Goal: Task Accomplishment & Management: Manage account settings

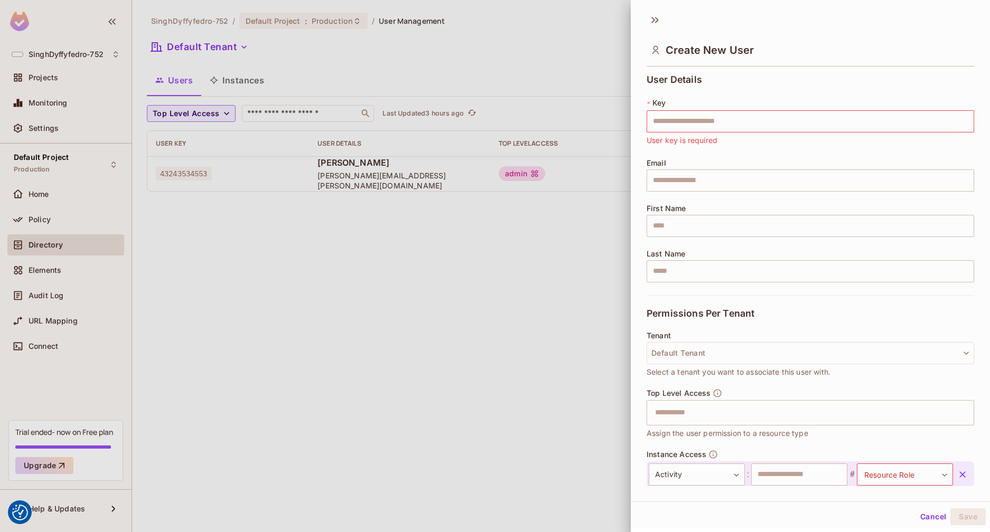
scroll to position [33, 0]
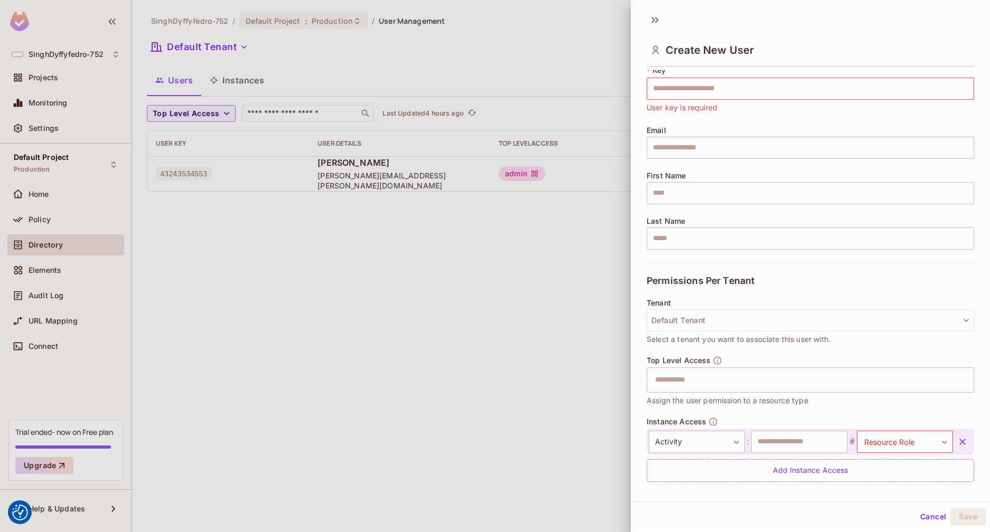
click at [509, 363] on div at bounding box center [495, 266] width 990 height 532
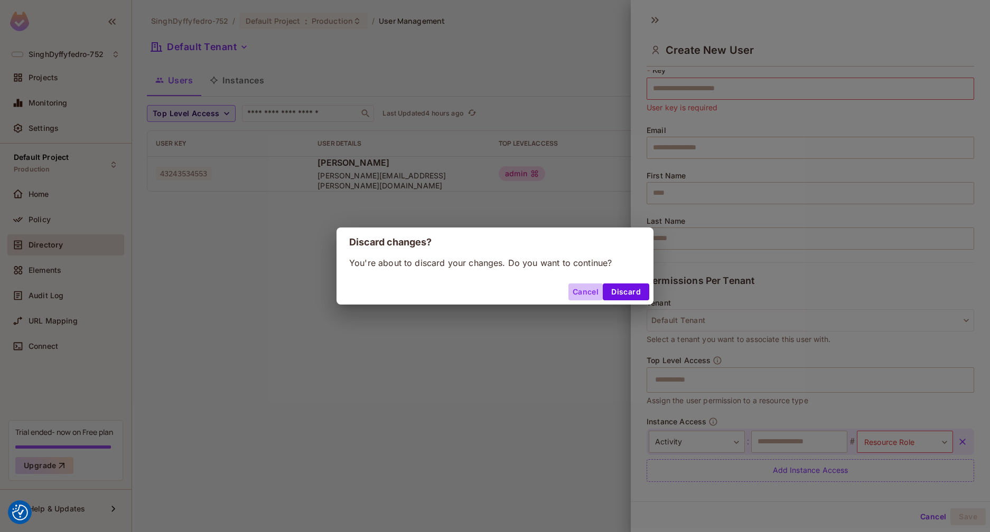
click at [590, 297] on button "Cancel" at bounding box center [585, 292] width 34 height 17
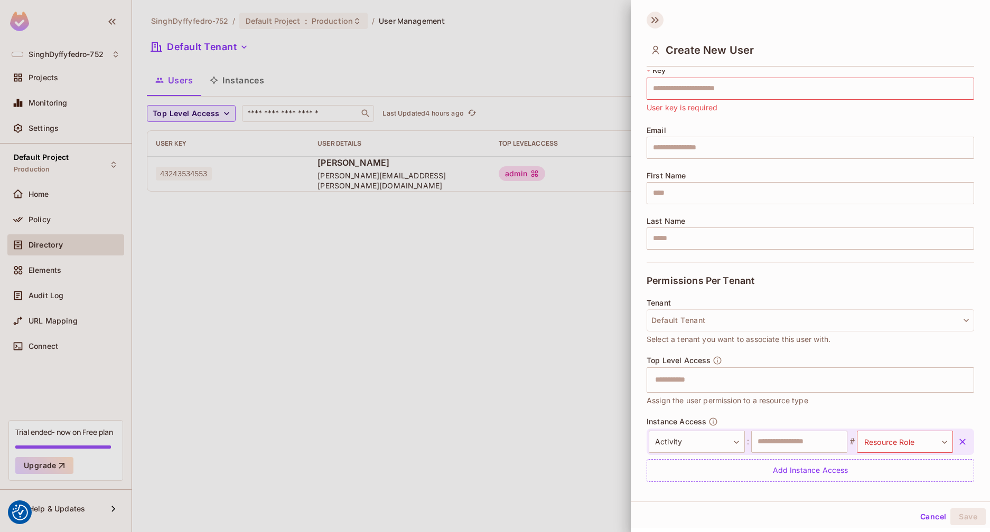
click at [659, 21] on icon at bounding box center [655, 20] width 17 height 17
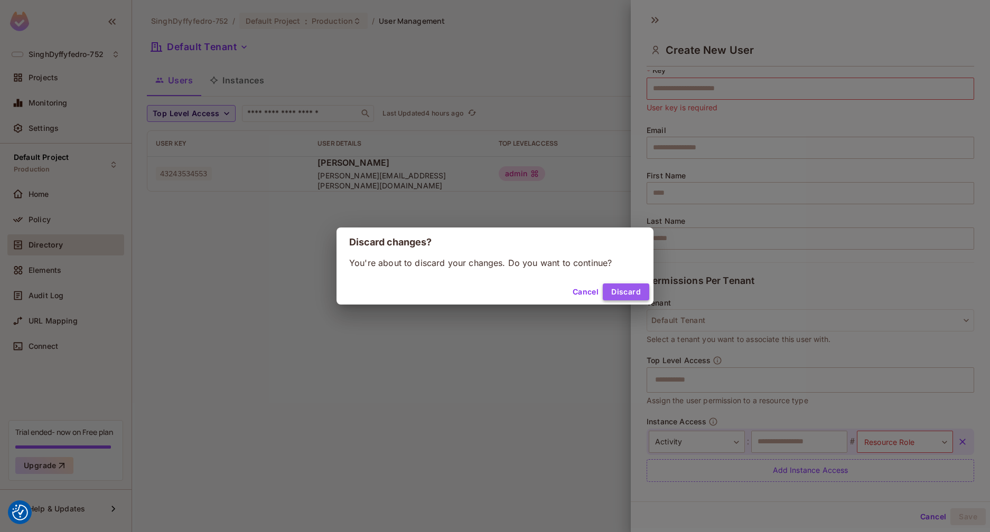
click at [621, 296] on button "Discard" at bounding box center [626, 292] width 46 height 17
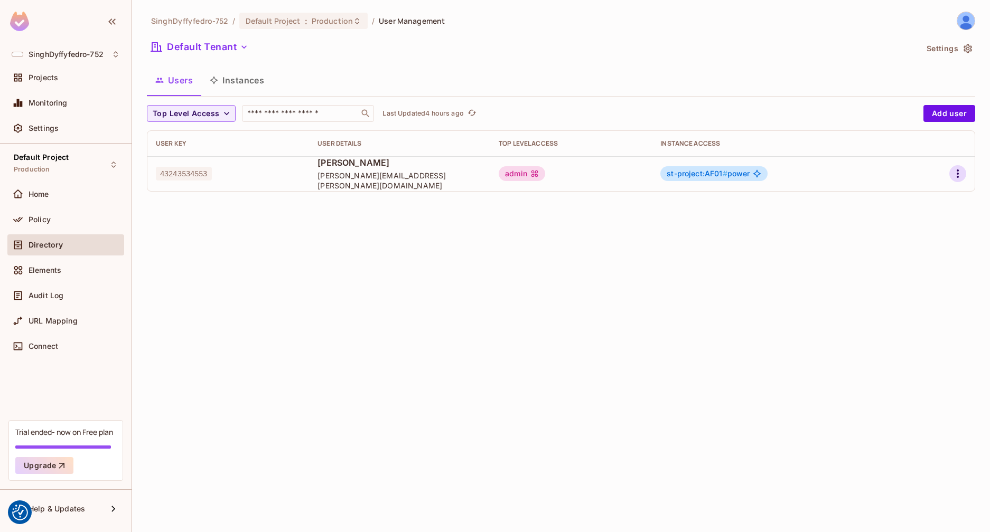
click at [959, 174] on icon "button" at bounding box center [957, 173] width 13 height 13
click at [944, 114] on div at bounding box center [495, 266] width 990 height 532
click at [944, 114] on button "Add user" at bounding box center [949, 113] width 52 height 17
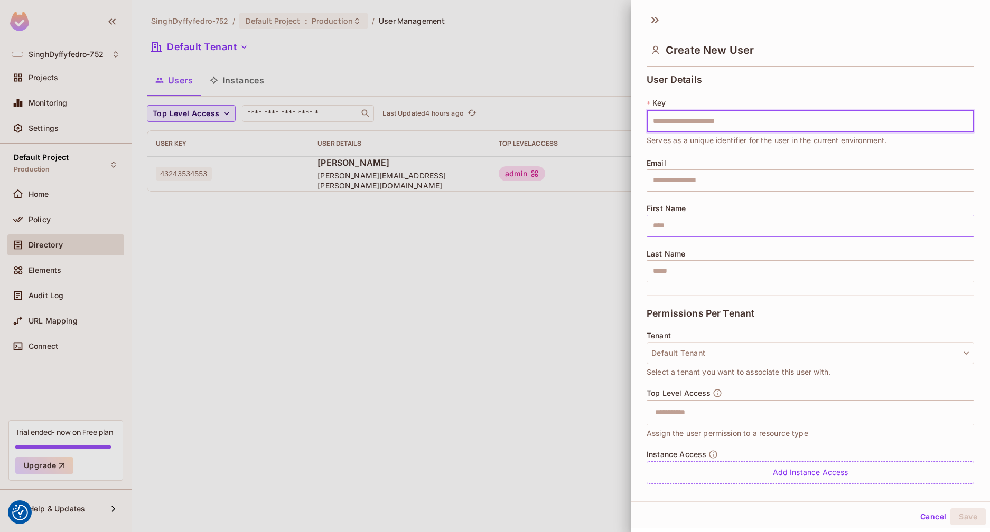
scroll to position [30, 0]
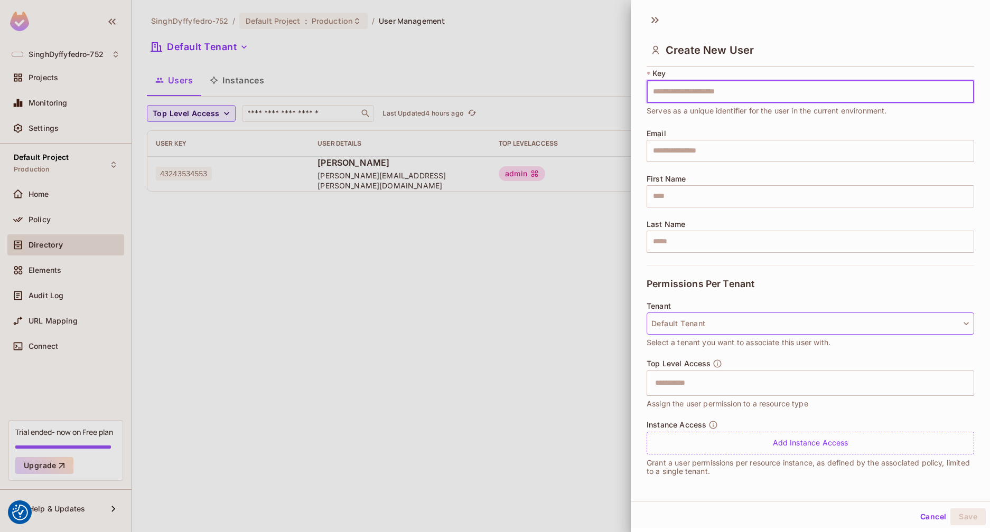
click at [706, 331] on button "Default Tenant" at bounding box center [811, 324] width 328 height 22
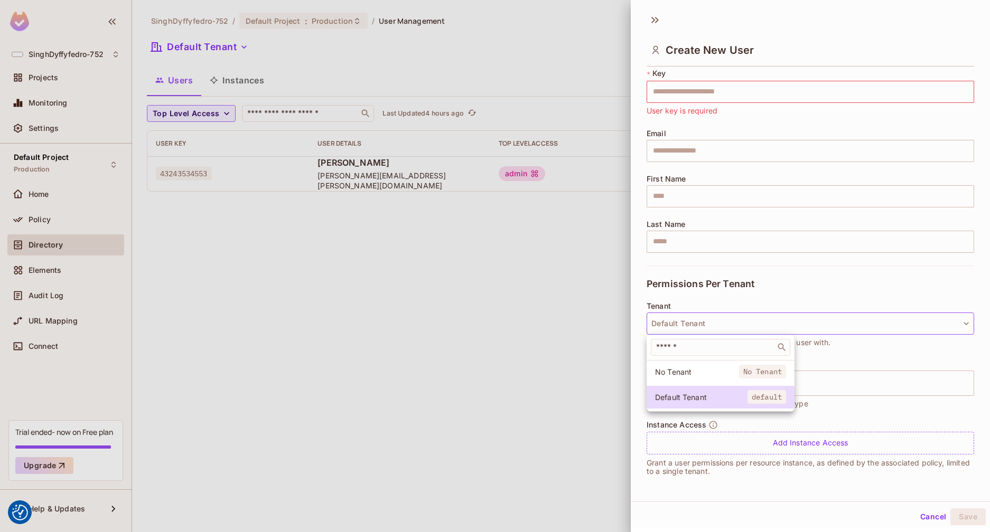
click at [872, 351] on div at bounding box center [495, 266] width 990 height 532
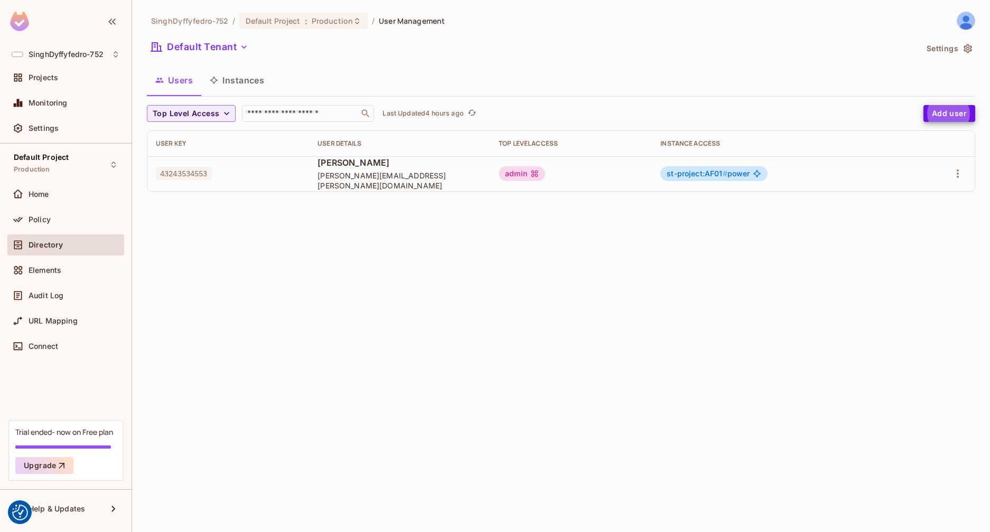
click at [953, 113] on button "Add user" at bounding box center [949, 113] width 52 height 17
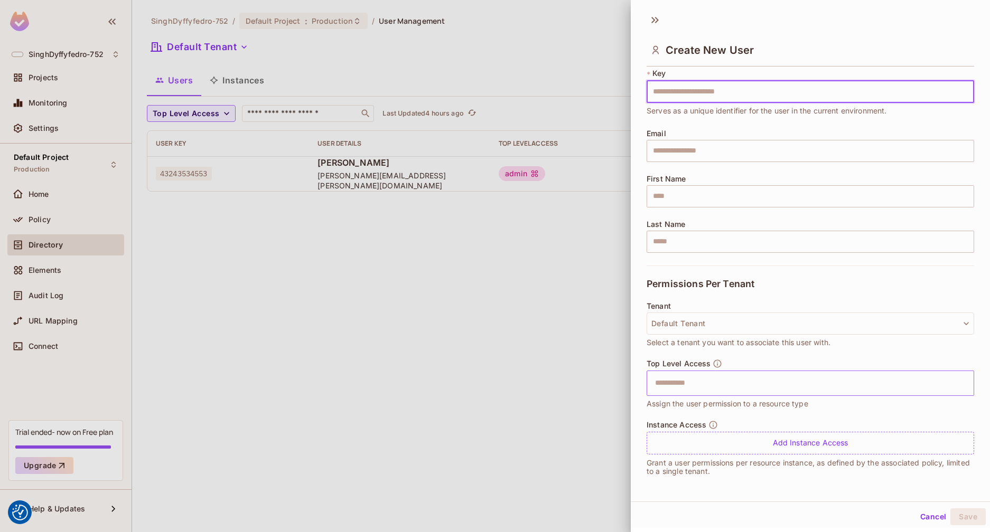
click at [678, 388] on input "text" at bounding box center [801, 383] width 305 height 21
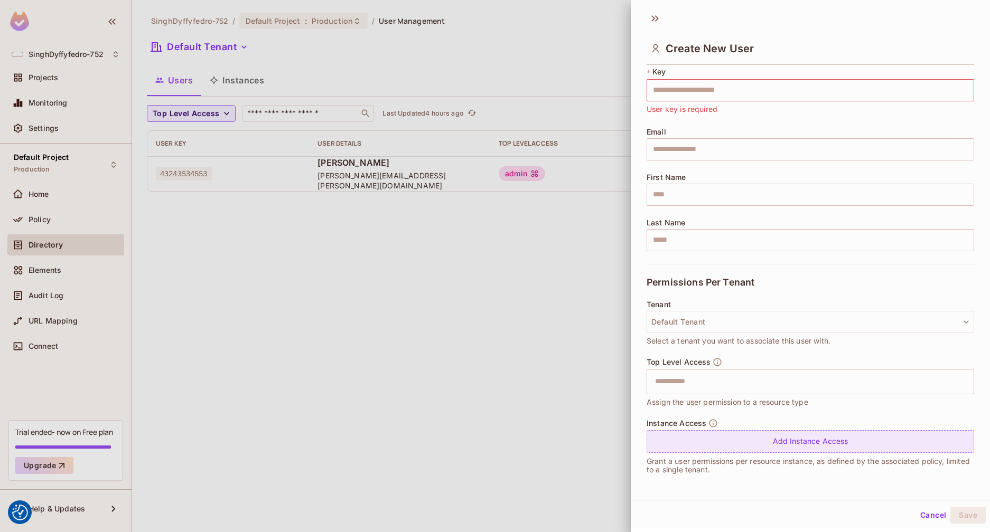
click at [823, 441] on div "Add Instance Access" at bounding box center [811, 442] width 328 height 23
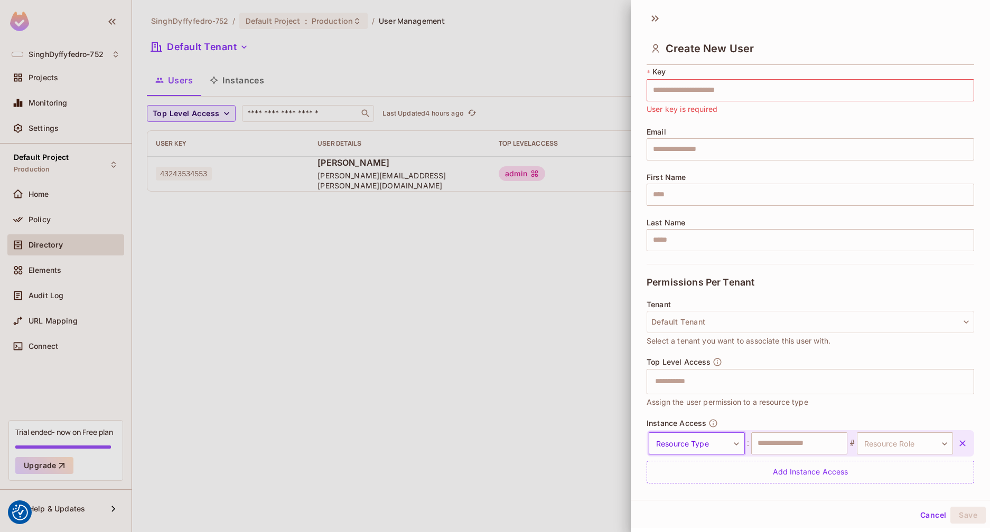
scroll to position [60, 0]
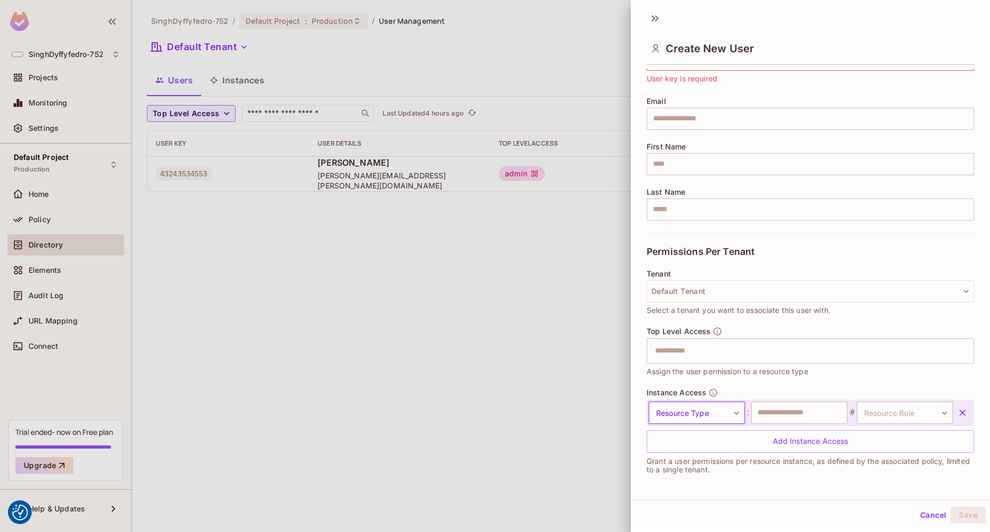
click at [957, 411] on icon "button" at bounding box center [962, 413] width 11 height 11
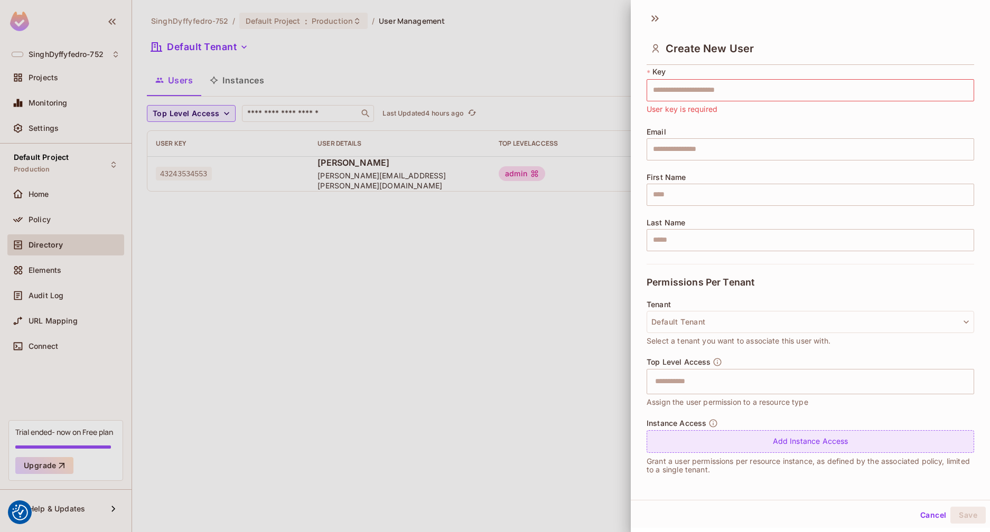
click at [862, 437] on div "Add Instance Access" at bounding box center [811, 442] width 328 height 23
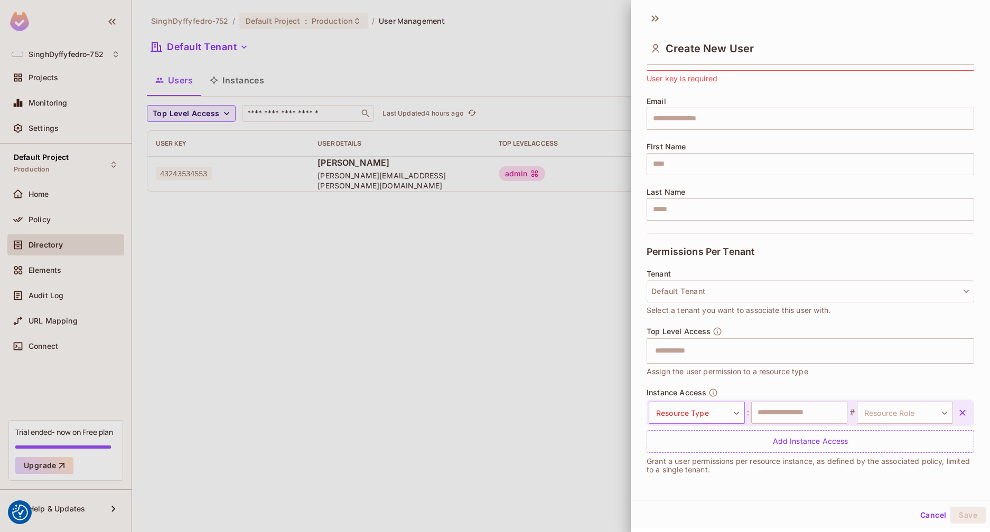
click at [730, 413] on body "We use cookies to enhance your browsing experience, serve personalized ads or c…" at bounding box center [495, 266] width 990 height 532
click at [794, 418] on div at bounding box center [495, 266] width 990 height 532
click at [883, 418] on body "We use cookies to enhance your browsing experience, serve personalized ads or c…" at bounding box center [495, 266] width 990 height 532
click at [588, 129] on div at bounding box center [495, 266] width 990 height 532
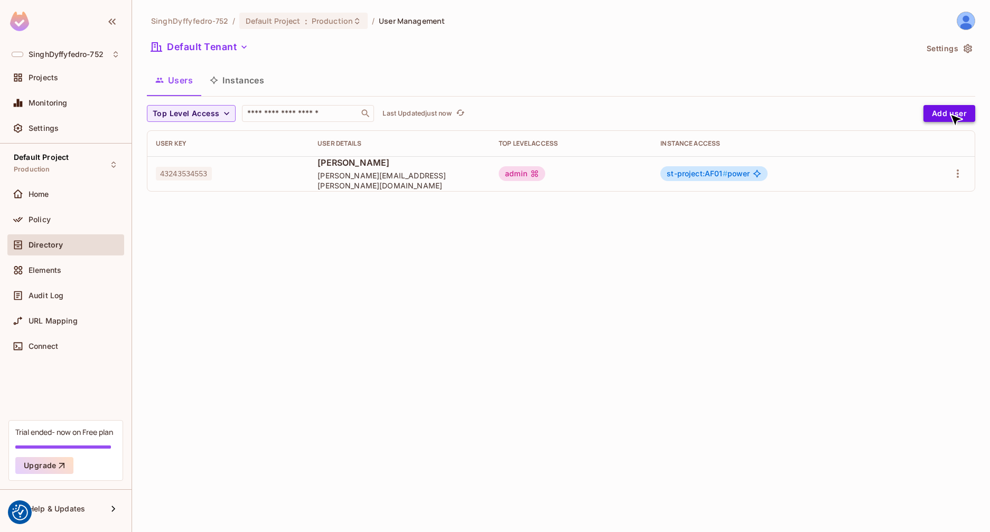
click at [949, 114] on button "Add user" at bounding box center [949, 113] width 52 height 17
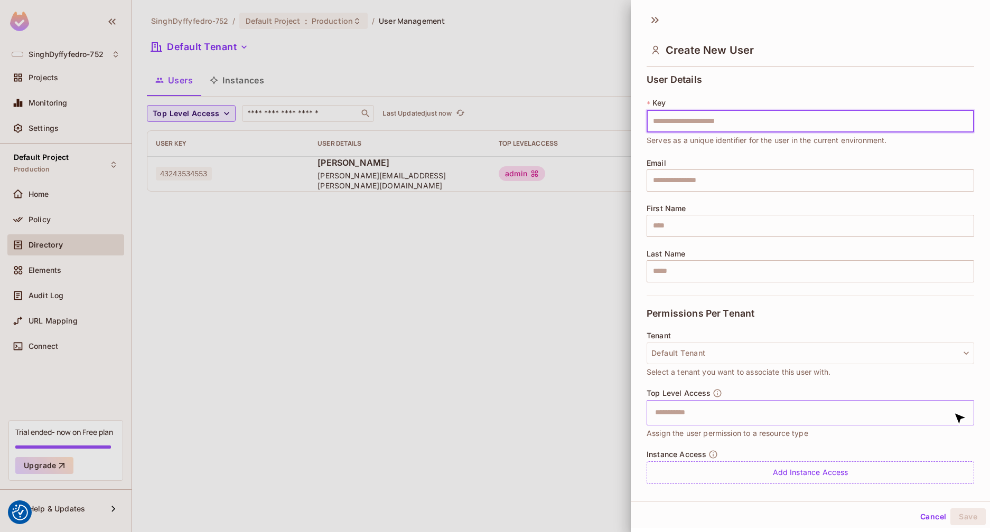
click at [968, 412] on button "Open" at bounding box center [969, 412] width 2 height 2
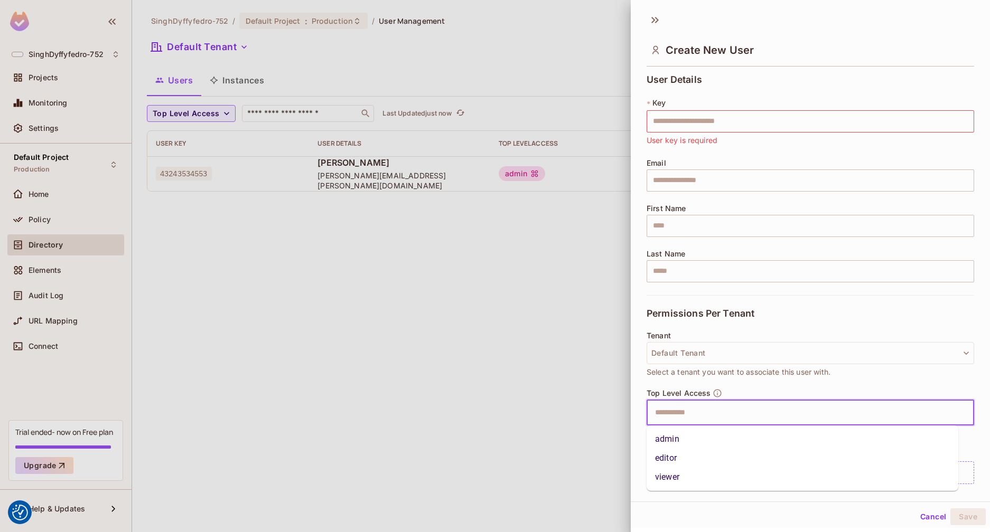
click at [815, 320] on div "Permissions Per Tenant" at bounding box center [811, 313] width 328 height 36
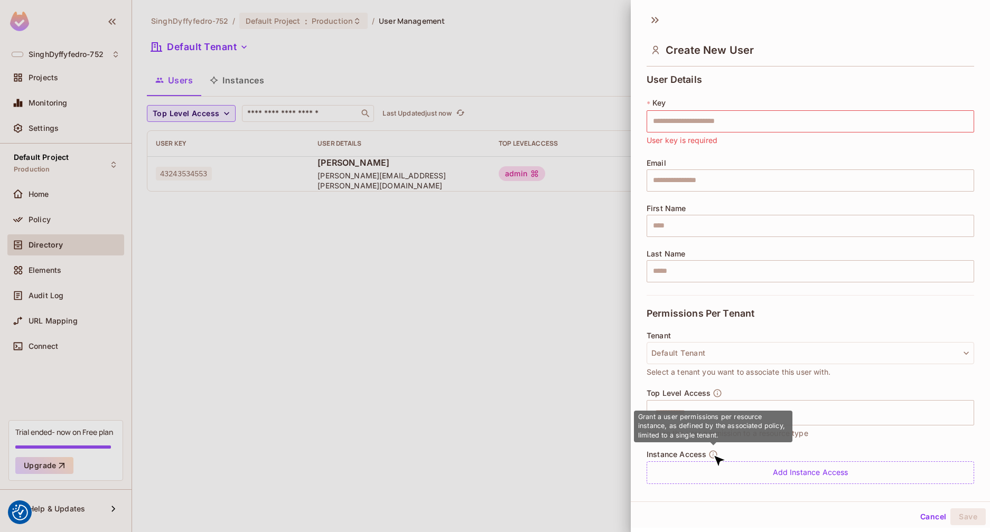
click at [713, 454] on icon "button" at bounding box center [713, 455] width 8 height 8
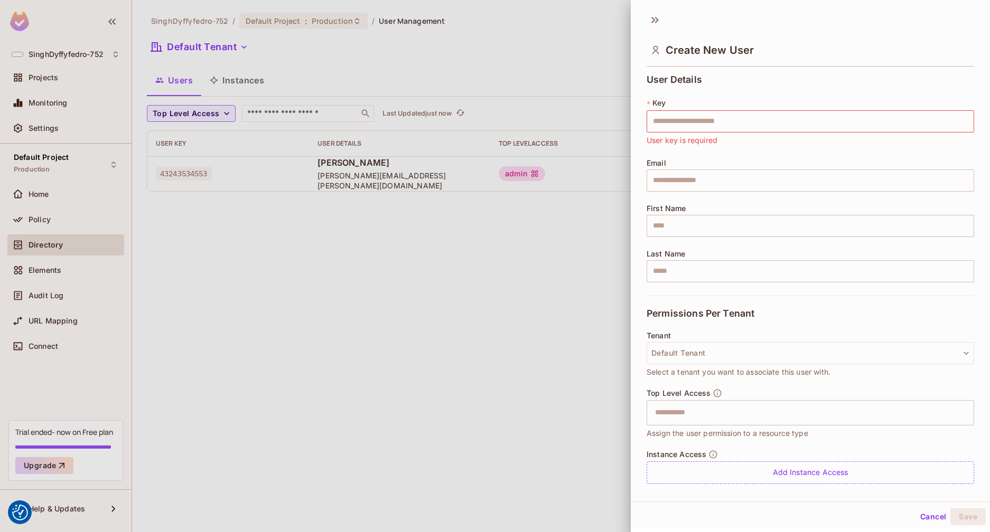
click at [713, 454] on icon "button" at bounding box center [713, 455] width 8 height 8
click at [925, 517] on button "Cancel" at bounding box center [933, 517] width 34 height 17
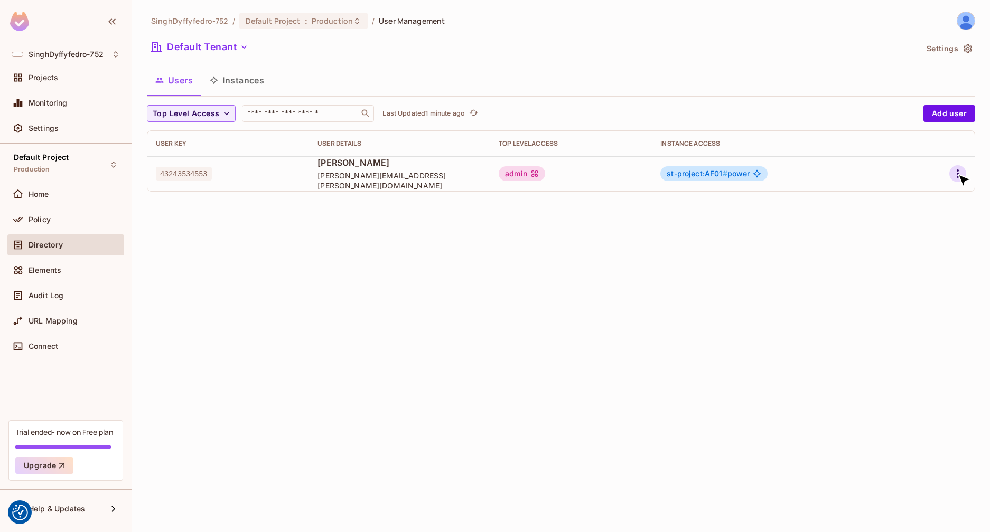
click at [958, 174] on icon "button" at bounding box center [958, 174] width 2 height 8
click at [911, 198] on span "Edit" at bounding box center [902, 198] width 21 height 17
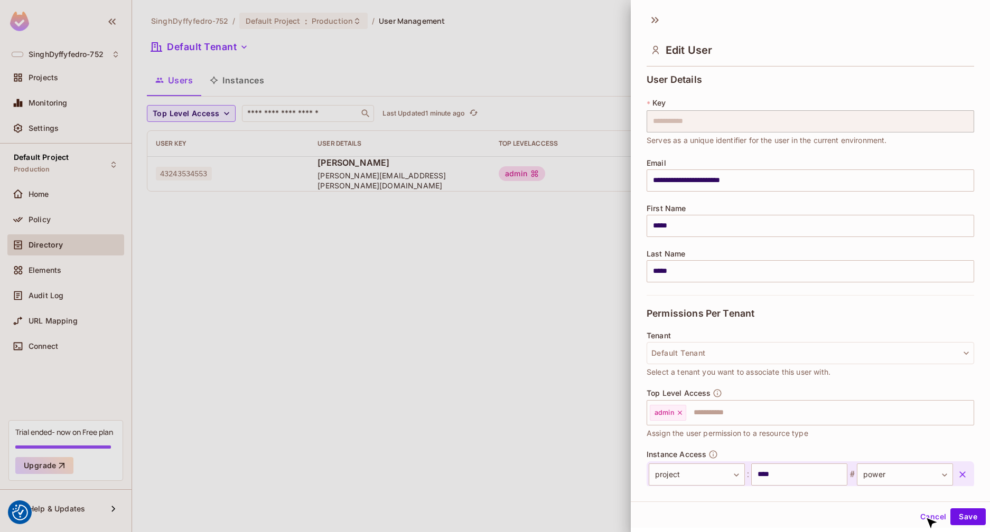
click at [925, 517] on button "Cancel" at bounding box center [933, 517] width 34 height 17
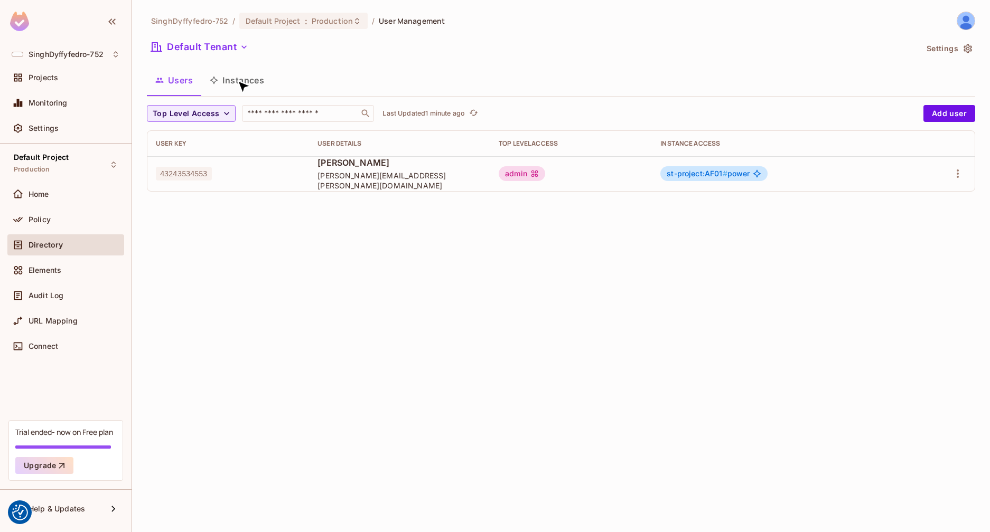
click at [237, 80] on button "Instances" at bounding box center [236, 80] width 71 height 26
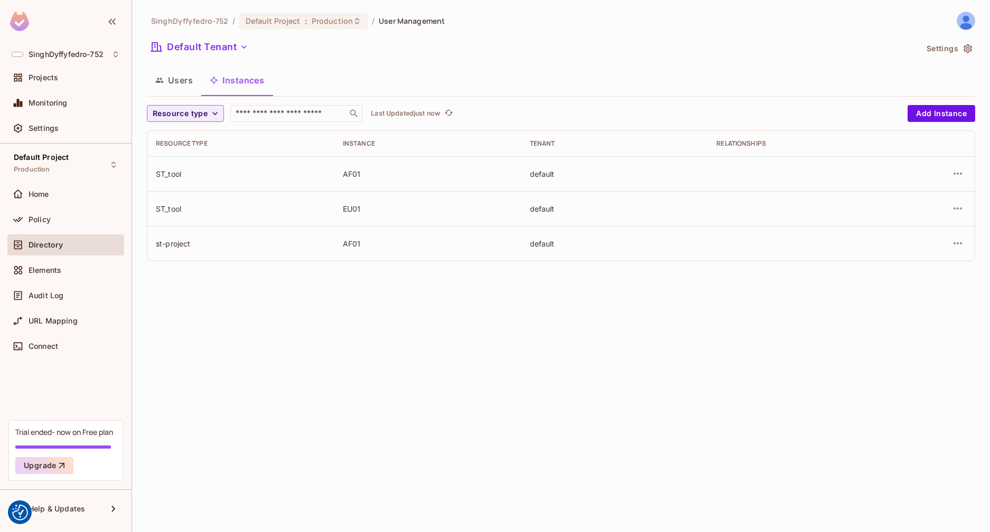
click at [169, 349] on div "SinghDyffyfedro-752 / Default Project : Production / User Management Default Te…" at bounding box center [561, 266] width 858 height 532
click at [180, 79] on button "Users" at bounding box center [174, 80] width 54 height 26
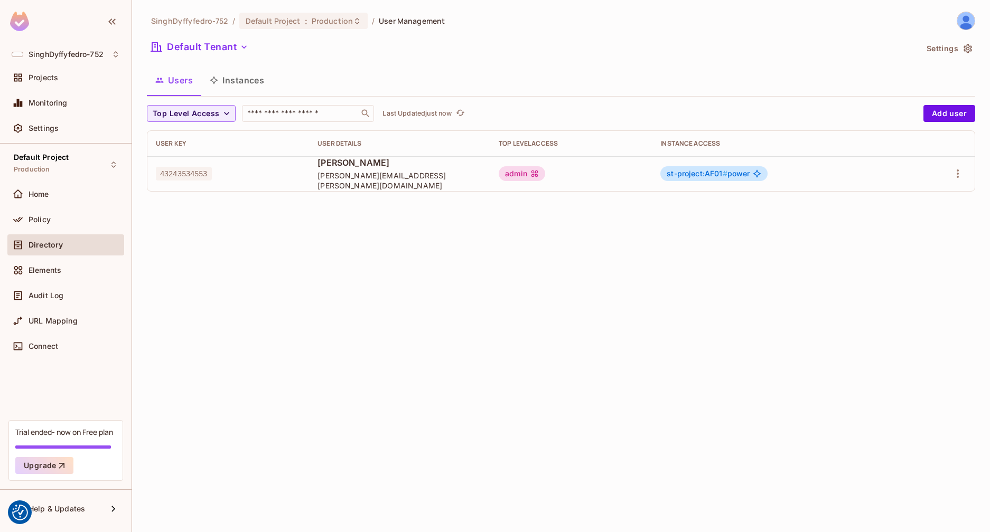
click at [746, 291] on div "SinghDyffyfedro-752 / Default Project : Production / User Management Default Te…" at bounding box center [561, 266] width 858 height 532
click at [958, 181] on button "button" at bounding box center [957, 173] width 17 height 17
click at [759, 304] on div at bounding box center [495, 266] width 990 height 532
click at [962, 174] on icon "button" at bounding box center [957, 173] width 13 height 13
click at [966, 115] on div at bounding box center [495, 266] width 990 height 532
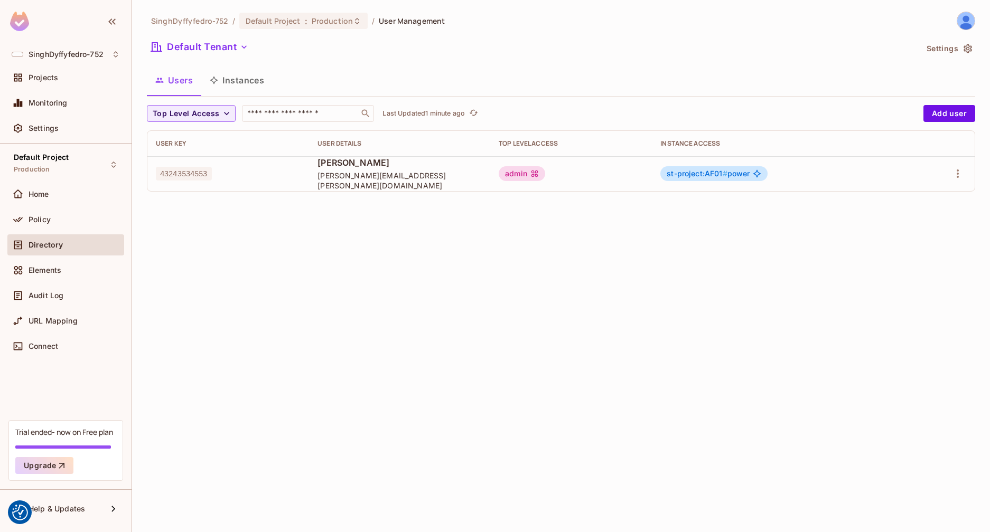
click at [966, 115] on button "Add user" at bounding box center [949, 113] width 52 height 17
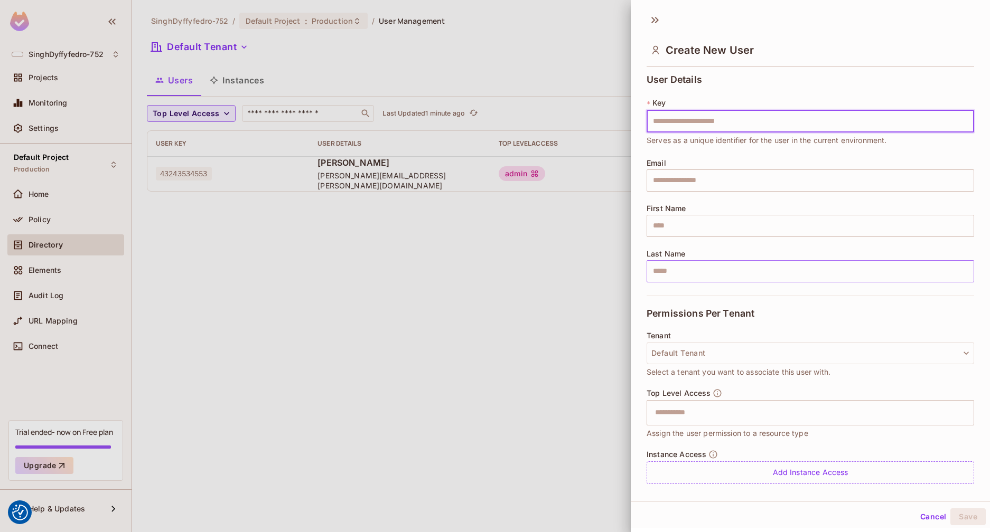
click at [685, 276] on input "text" at bounding box center [811, 271] width 328 height 22
click at [693, 227] on input "text" at bounding box center [811, 226] width 328 height 22
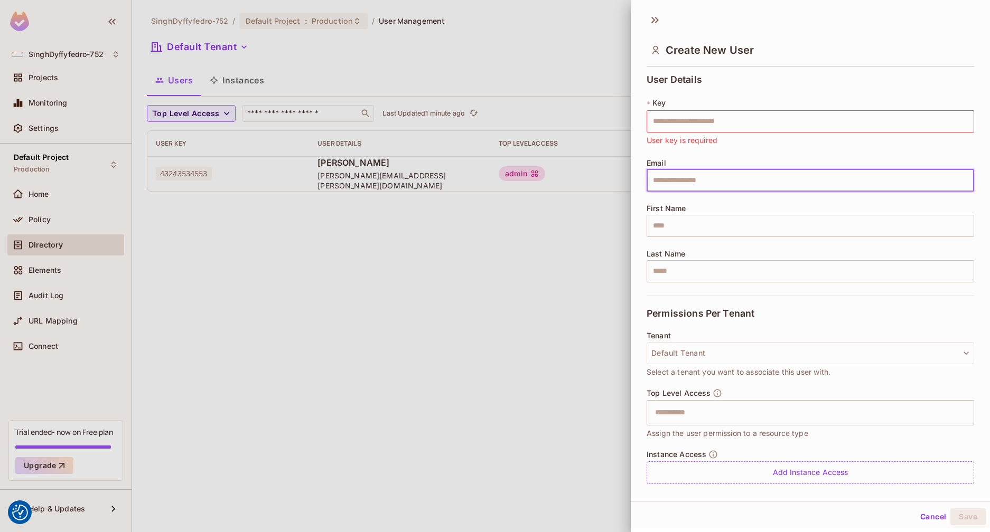
click at [695, 173] on input "text" at bounding box center [811, 181] width 328 height 22
click at [705, 117] on input "text" at bounding box center [811, 121] width 328 height 22
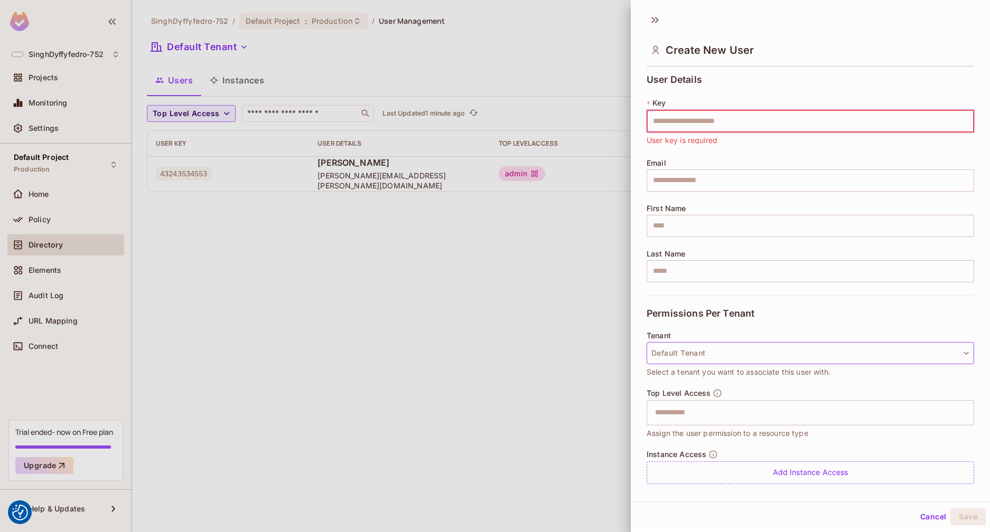
click at [701, 358] on button "Default Tenant" at bounding box center [811, 353] width 328 height 22
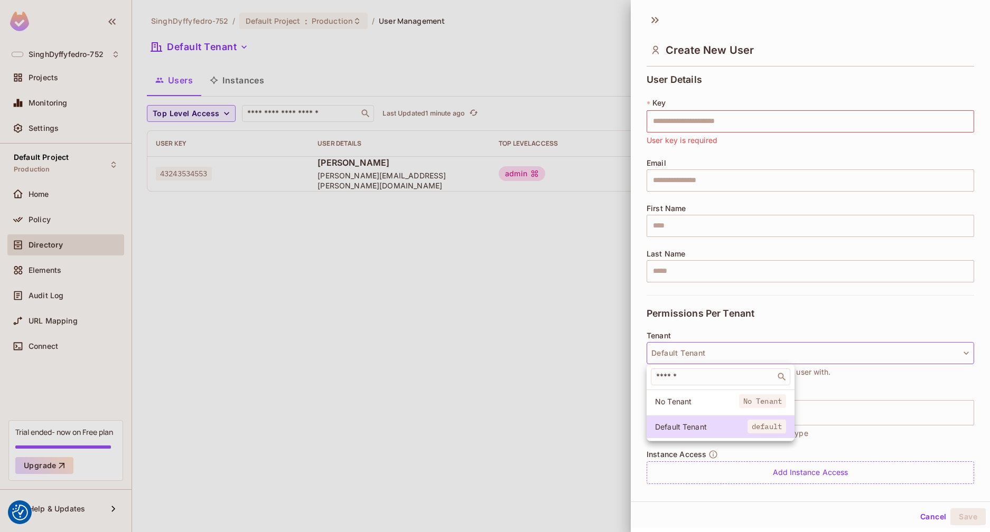
click at [909, 312] on div at bounding box center [495, 266] width 990 height 532
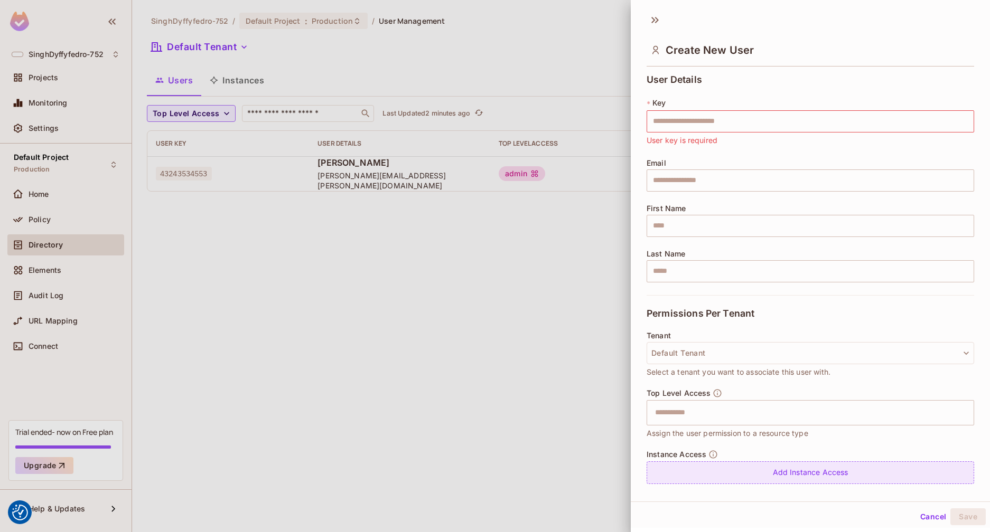
click at [822, 476] on div "Add Instance Access" at bounding box center [811, 473] width 328 height 23
click at [817, 477] on input "text" at bounding box center [799, 475] width 96 height 22
click at [884, 478] on body "We use cookies to enhance your browsing experience, serve personalized ads or c…" at bounding box center [495, 266] width 990 height 532
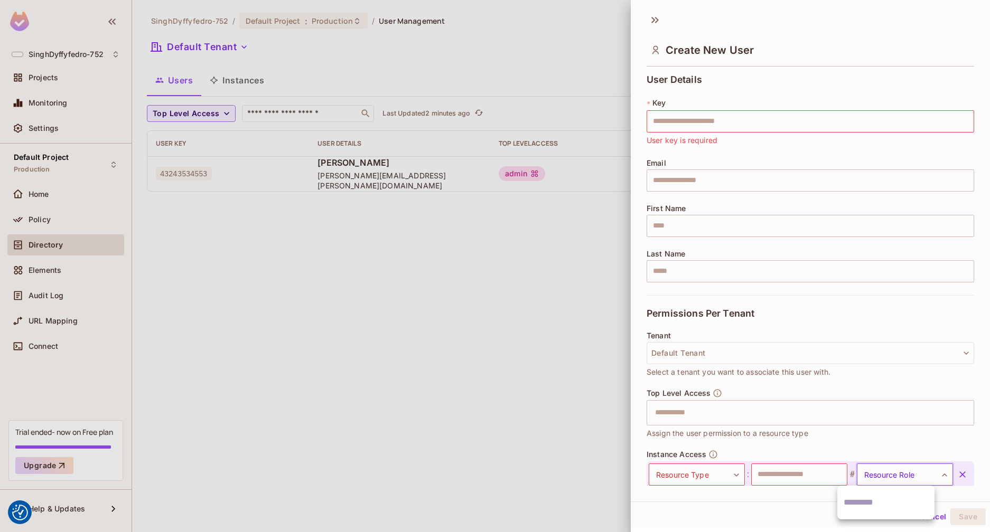
click at [502, 307] on div at bounding box center [495, 266] width 990 height 532
click at [248, 83] on div at bounding box center [495, 266] width 990 height 532
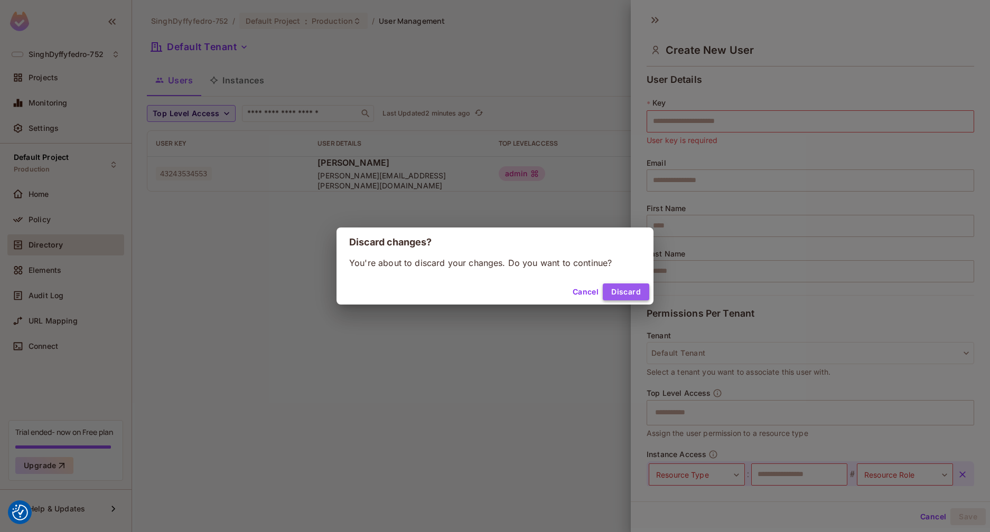
click at [626, 292] on button "Discard" at bounding box center [626, 292] width 46 height 17
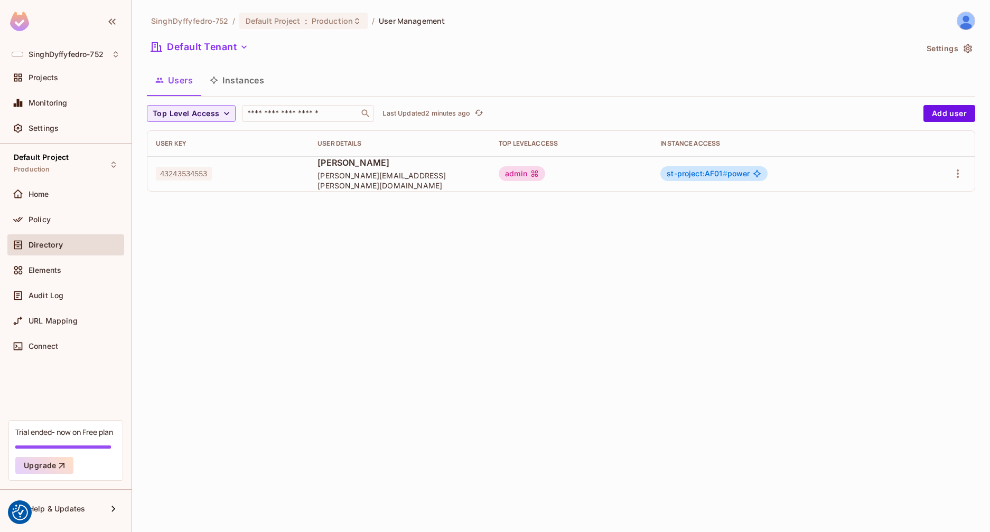
click at [244, 81] on button "Instances" at bounding box center [236, 80] width 71 height 26
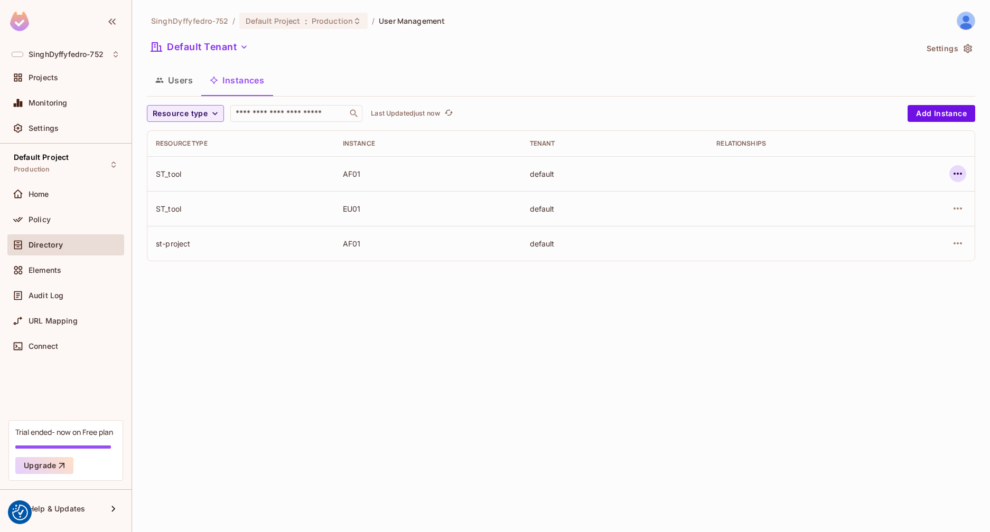
click at [957, 172] on icon "button" at bounding box center [957, 173] width 13 height 13
click at [945, 114] on div at bounding box center [495, 266] width 990 height 532
click at [947, 114] on button "Add Instance" at bounding box center [941, 113] width 68 height 17
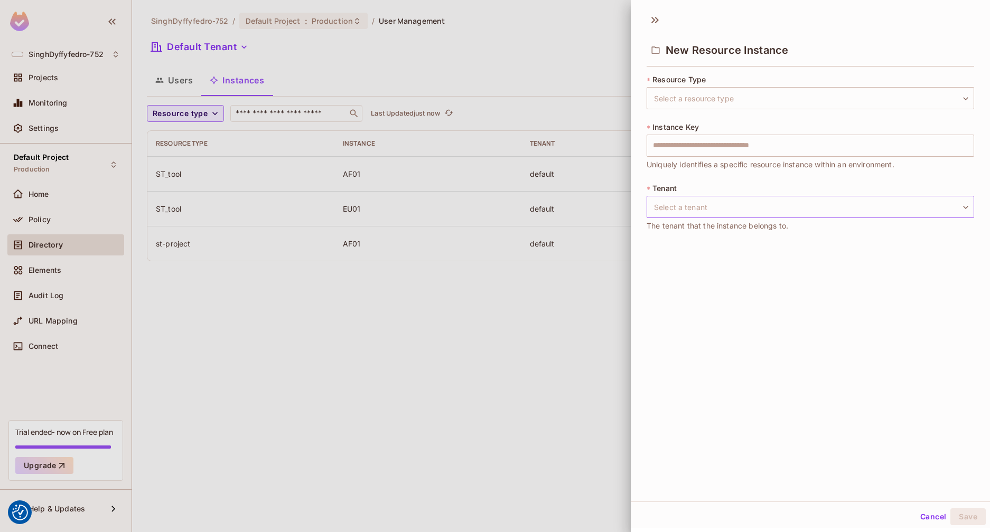
click at [759, 210] on body "We use cookies to enhance your browsing experience, serve personalized ads or c…" at bounding box center [495, 266] width 990 height 532
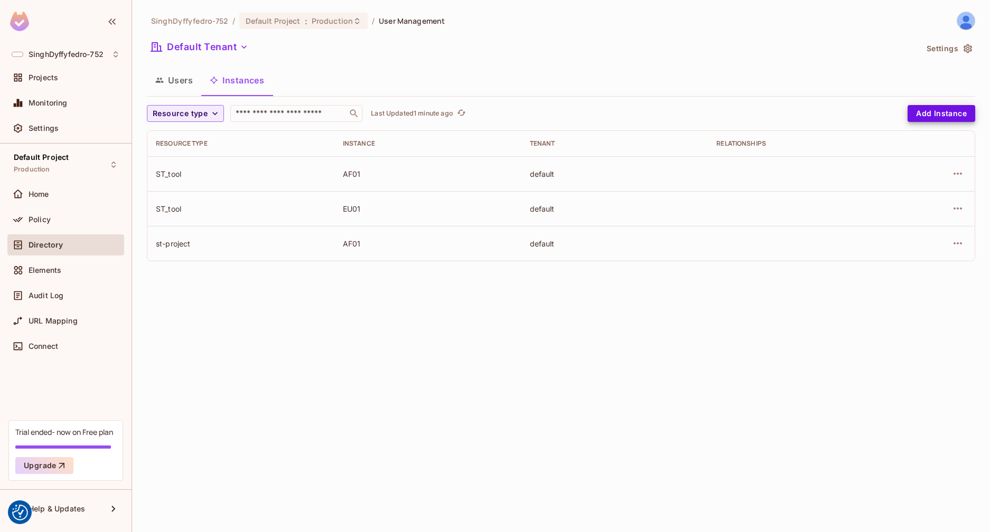
click at [957, 47] on button "Settings" at bounding box center [948, 48] width 53 height 17
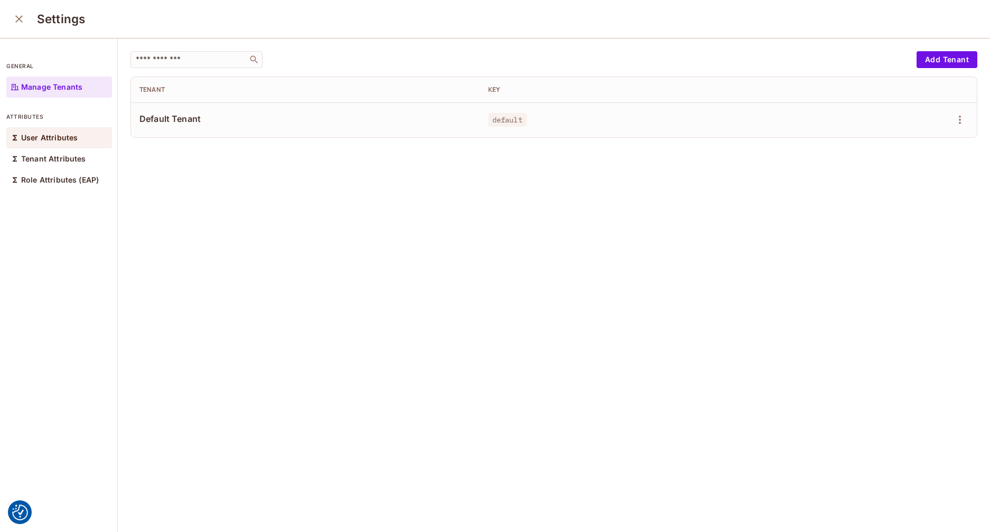
click at [76, 138] on p "User Attributes" at bounding box center [49, 138] width 57 height 8
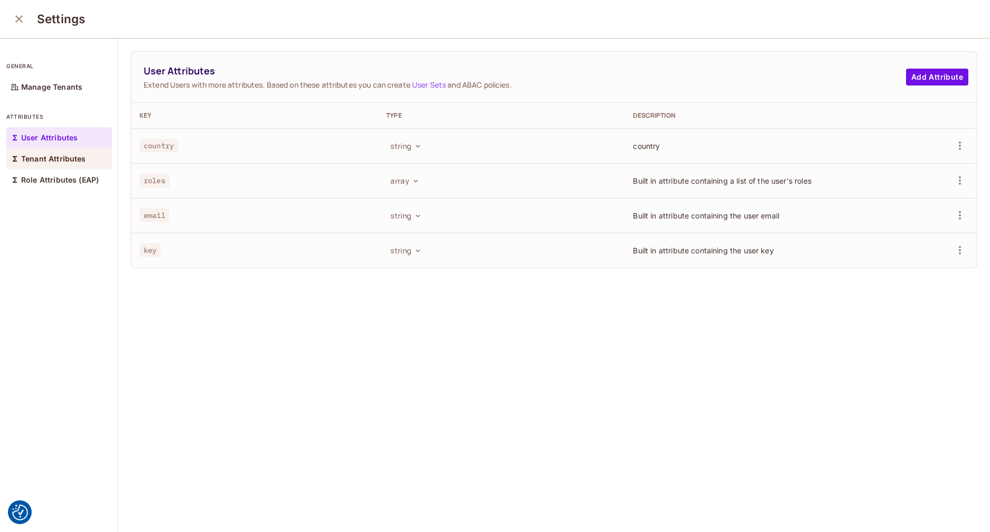
click at [71, 160] on p "Tenant Attributes" at bounding box center [53, 159] width 65 height 8
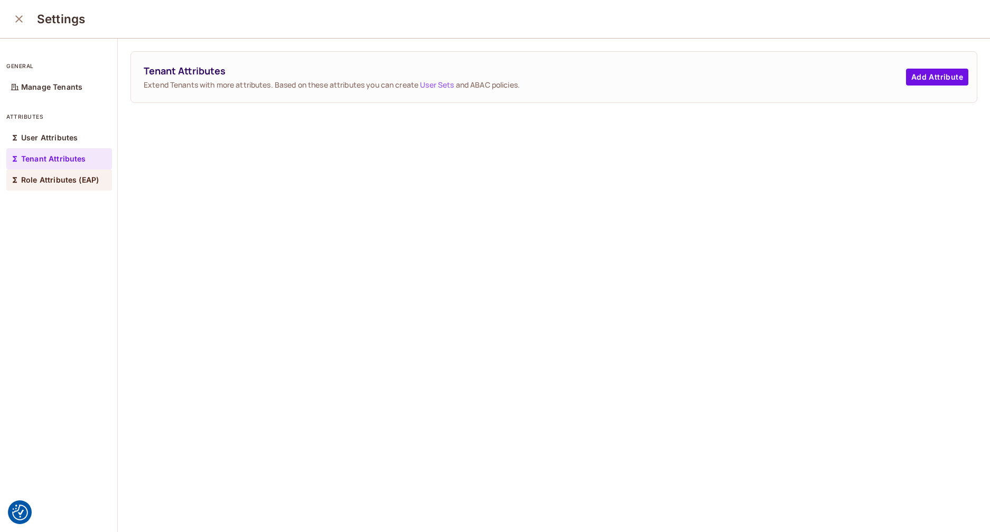
click at [70, 177] on p "Role Attributes (EAP)" at bounding box center [60, 180] width 78 height 8
click at [44, 164] on div "Tenant Attributes" at bounding box center [59, 158] width 106 height 21
click at [55, 140] on p "User Attributes" at bounding box center [49, 138] width 57 height 8
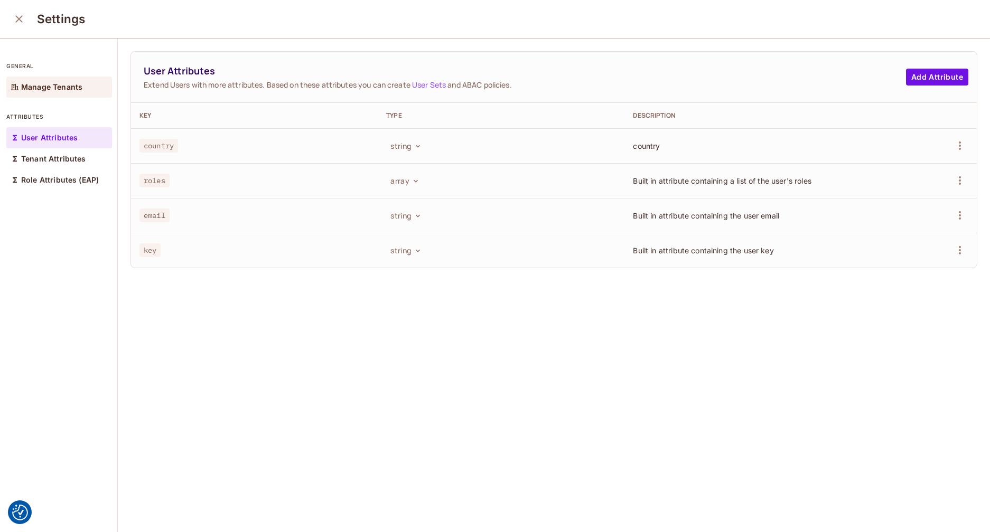
click at [39, 89] on p "Manage Tenants" at bounding box center [51, 87] width 61 height 8
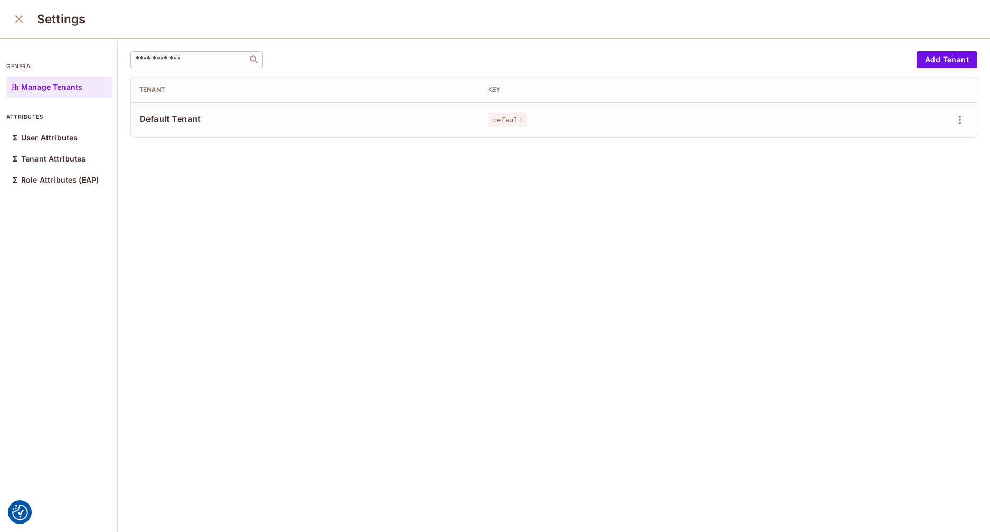
click at [21, 21] on icon "close" at bounding box center [18, 18] width 7 height 7
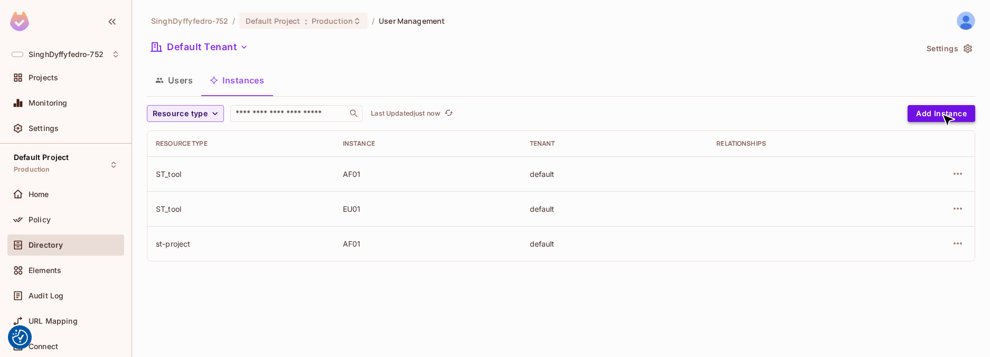
click at [942, 114] on button "Add Instance" at bounding box center [941, 113] width 68 height 17
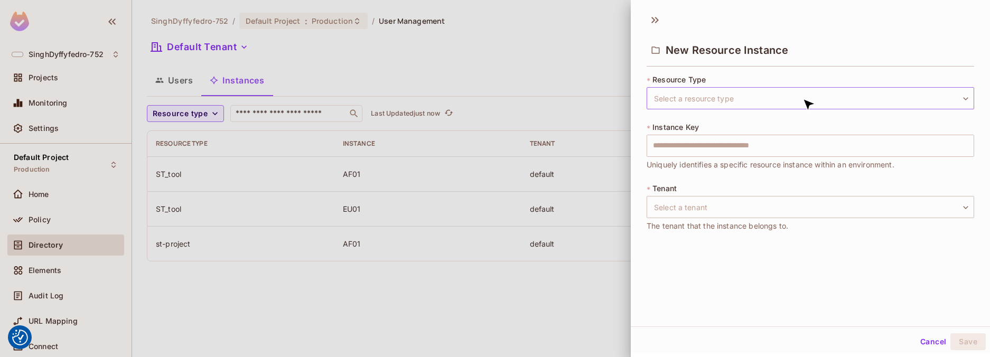
click at [802, 98] on body "We use cookies to enhance your browsing experience, serve personalized ads or c…" at bounding box center [495, 178] width 990 height 357
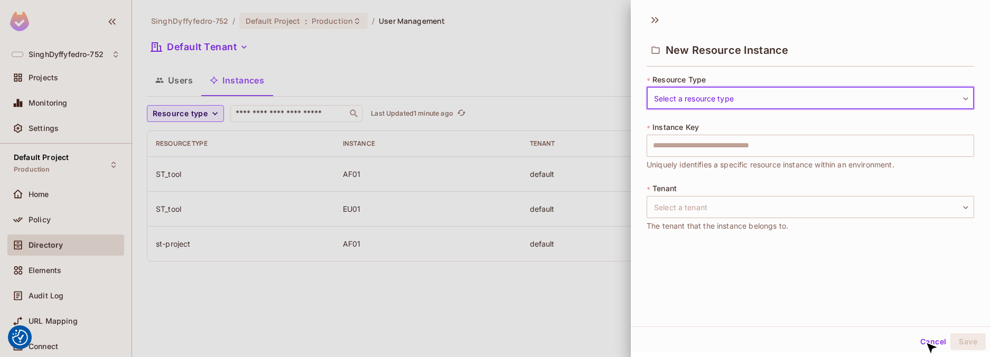
click at [925, 342] on button "Cancel" at bounding box center [933, 341] width 34 height 17
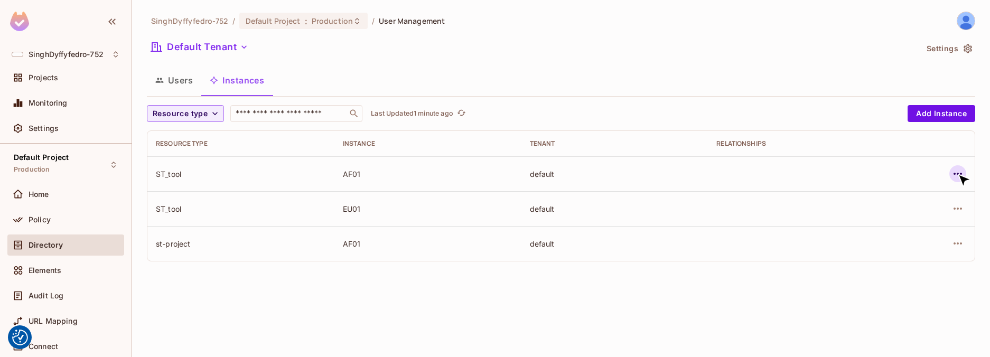
click at [958, 174] on icon "button" at bounding box center [957, 174] width 8 height 2
click at [174, 80] on button "Users" at bounding box center [174, 80] width 54 height 26
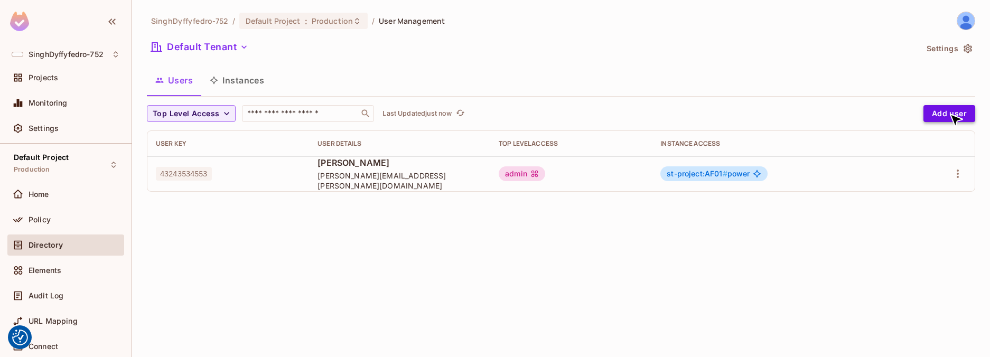
click at [949, 114] on button "Add user" at bounding box center [949, 113] width 52 height 17
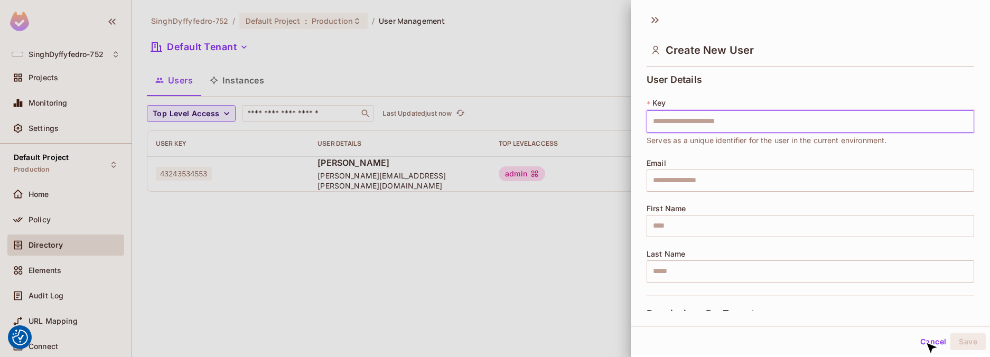
click at [925, 342] on button "Cancel" at bounding box center [933, 341] width 34 height 17
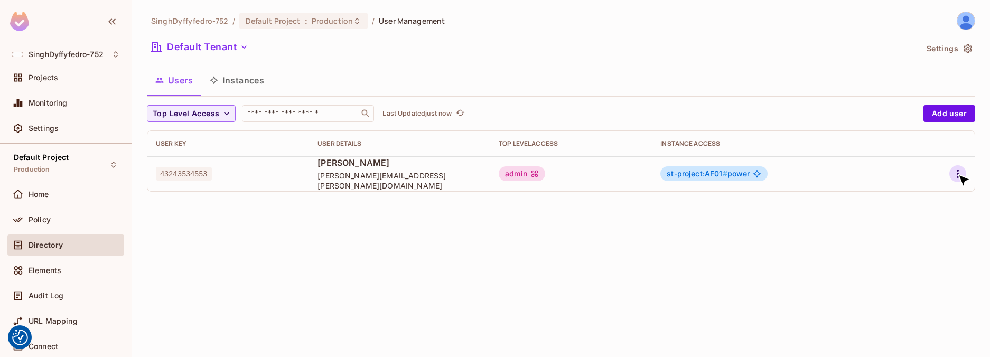
click at [958, 174] on icon "button" at bounding box center [958, 174] width 2 height 8
click at [949, 49] on button "Settings" at bounding box center [948, 48] width 53 height 17
